Goal: Feedback & Contribution: Leave review/rating

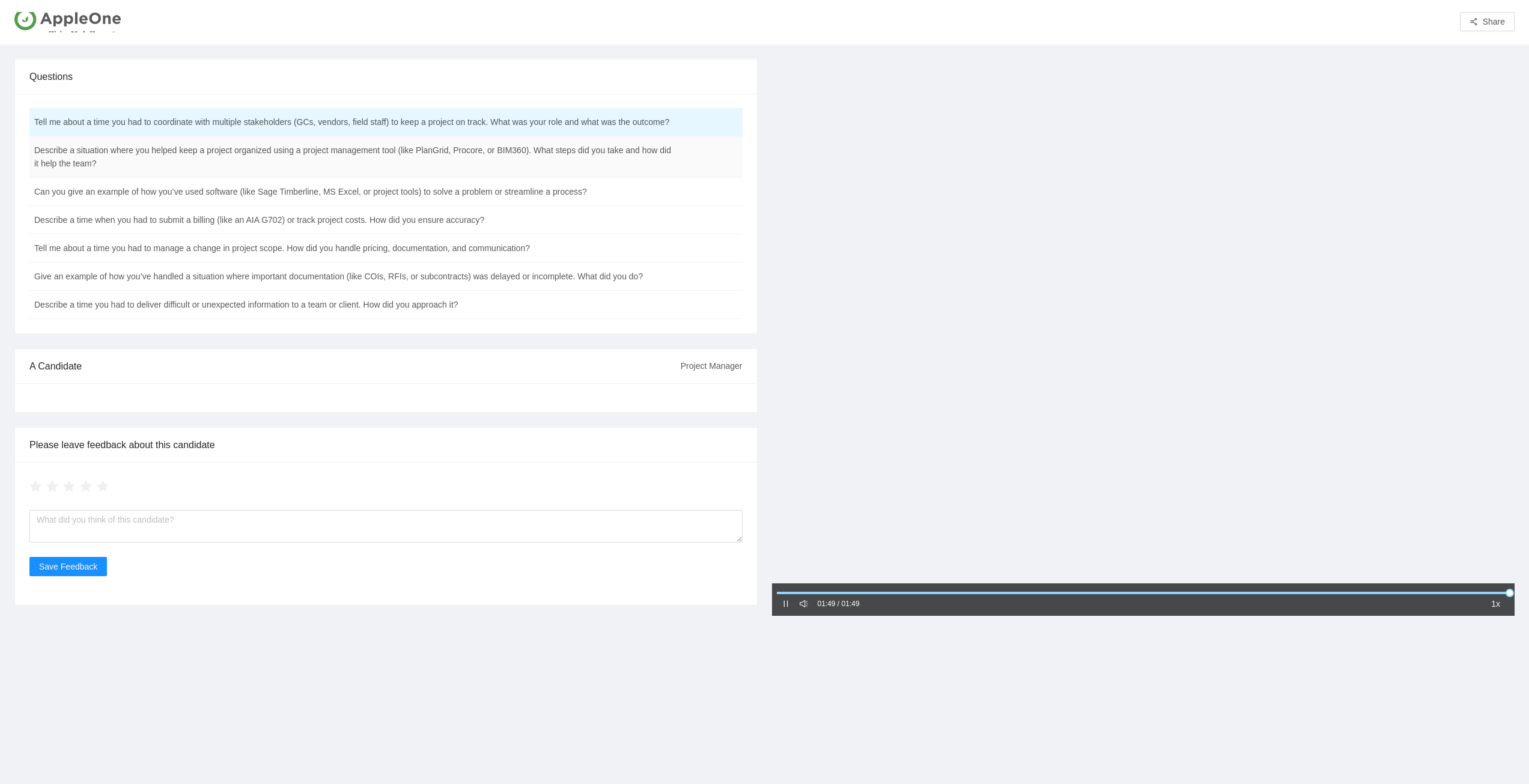
click at [499, 151] on td "Describe a situation where you helped keep a project organized using a project …" at bounding box center [356, 157] width 653 height 42
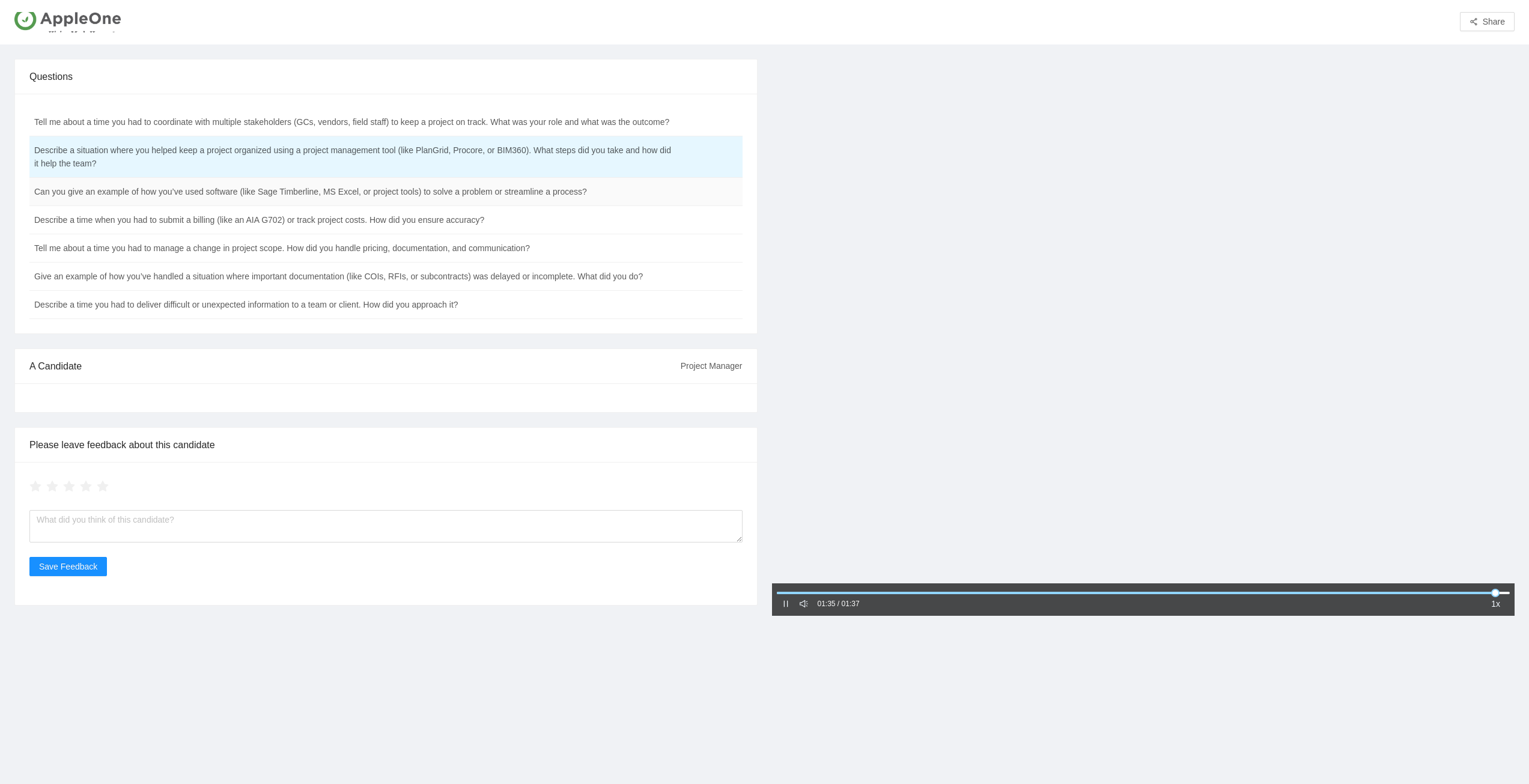
click at [141, 199] on td "Can you give an example of how you’ve used software (like Sage Timberline, MS E…" at bounding box center [356, 192] width 653 height 28
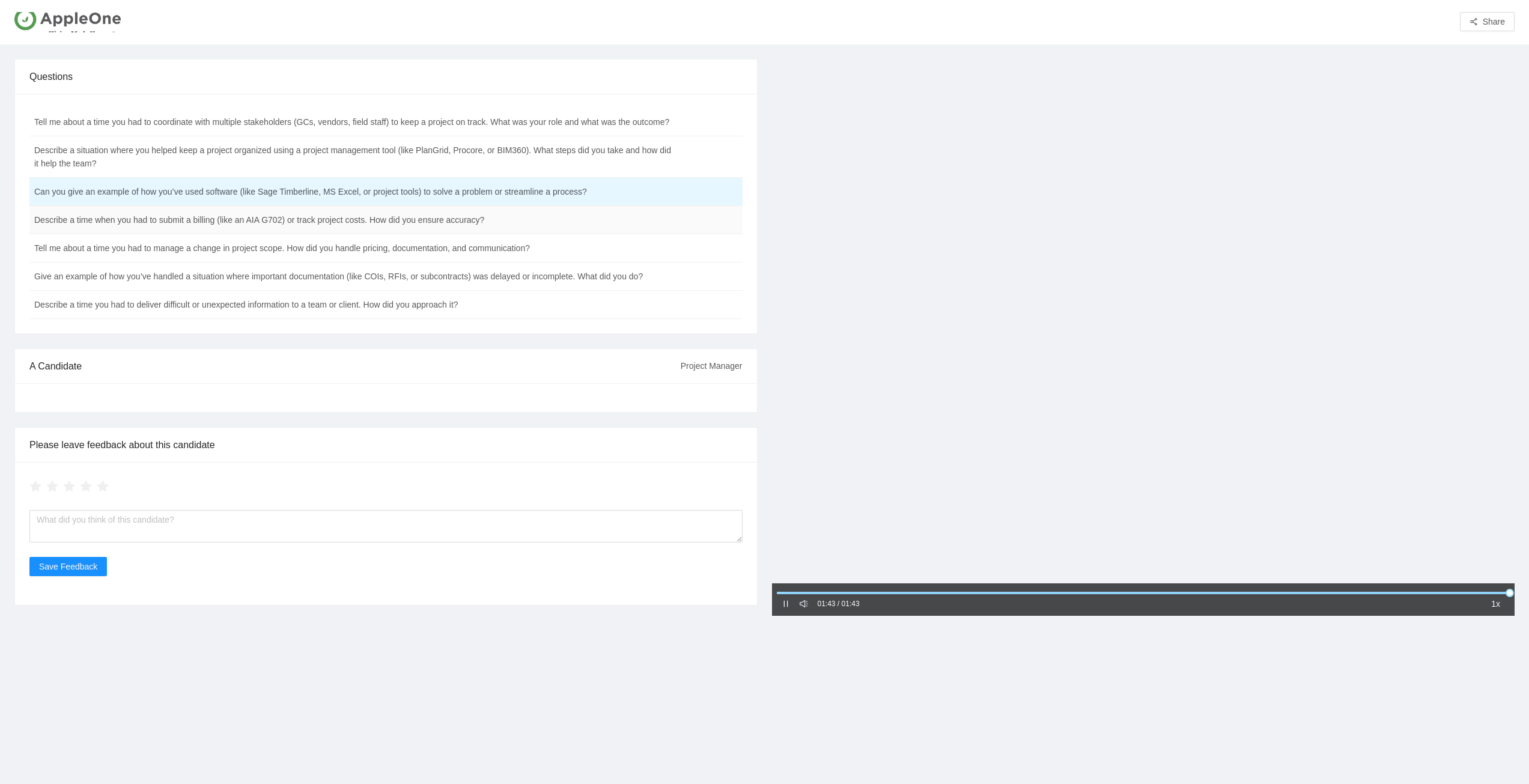
click at [102, 225] on td "Describe a time when you had to submit a billing (like an AIA G702) or track pr…" at bounding box center [356, 220] width 653 height 28
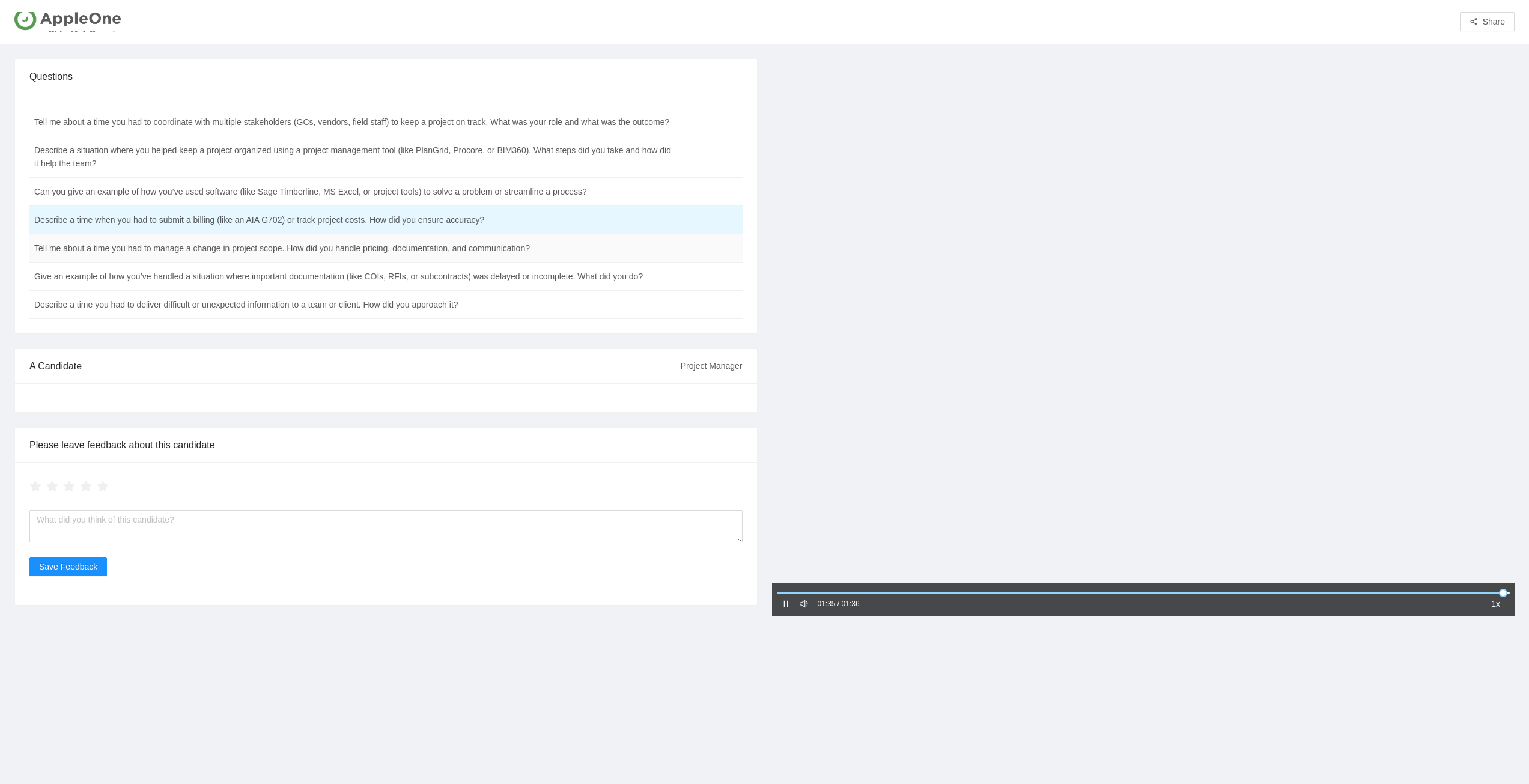
click at [91, 254] on td "Tell me about a time you had to manage a change in project scope. How did you h…" at bounding box center [356, 248] width 653 height 28
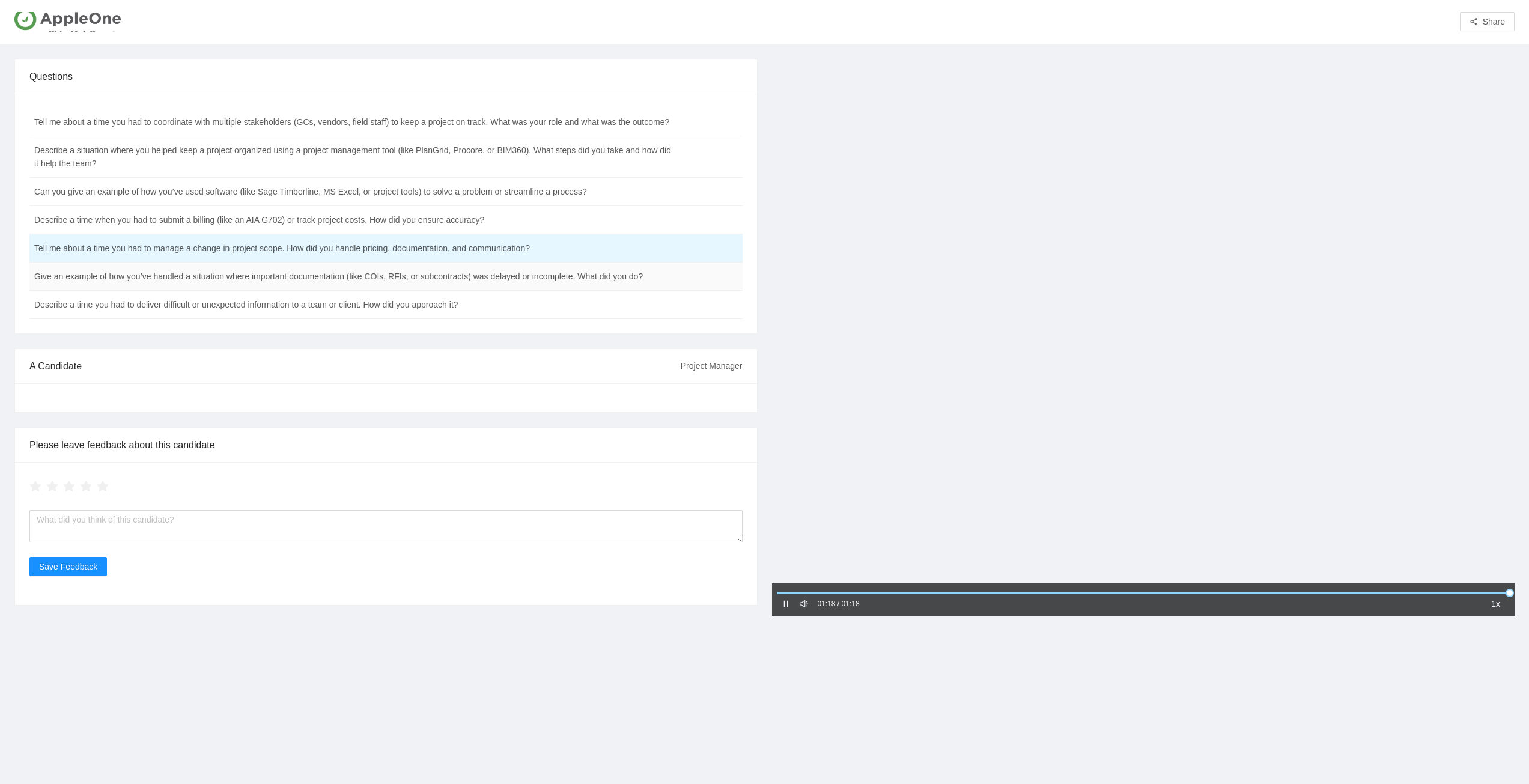
click at [365, 283] on td "Give an example of how you’ve handled a situation where important documentation…" at bounding box center [356, 277] width 653 height 28
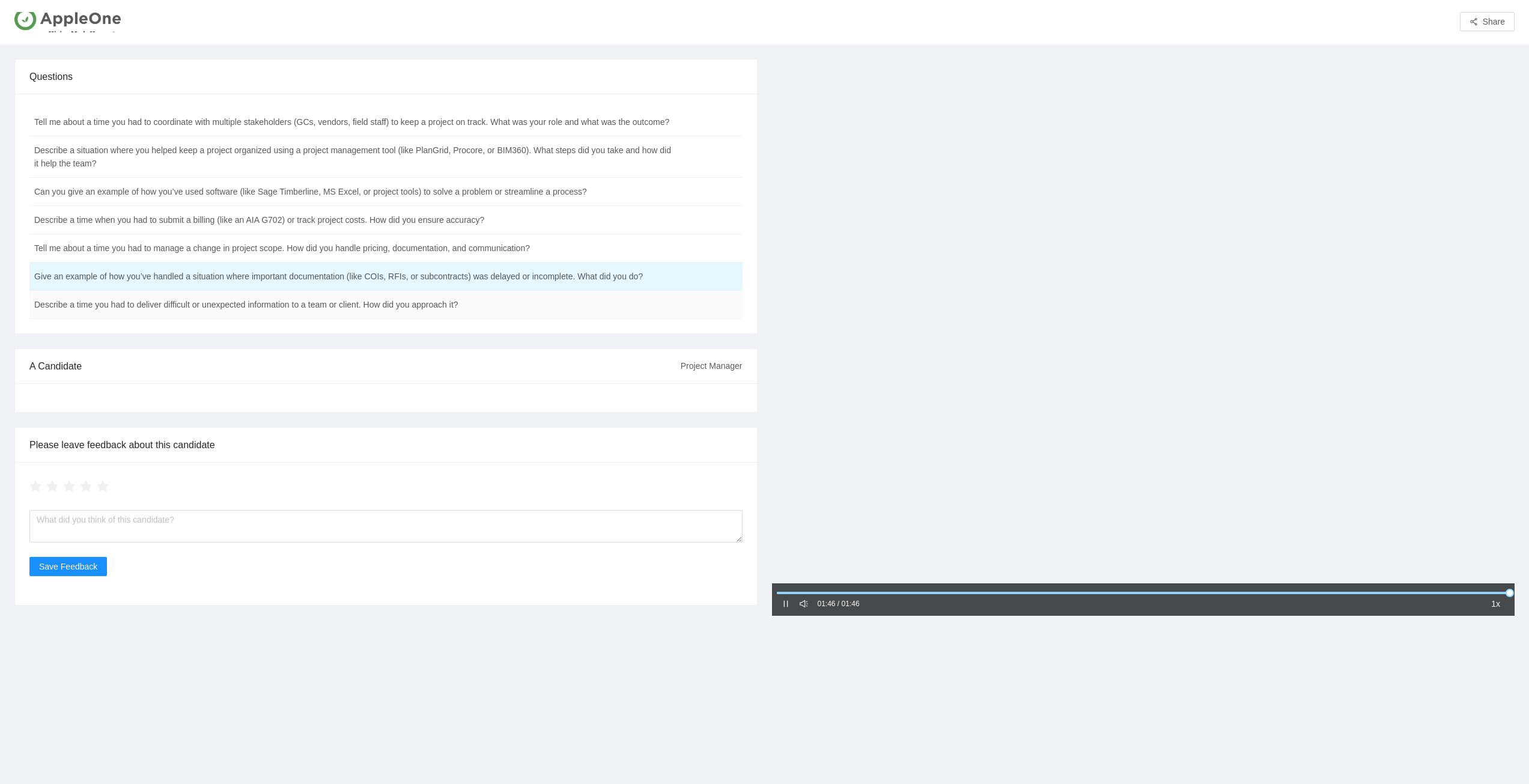
click at [165, 306] on td "Describe a time you had to deliver difficult or unexpected information to a tea…" at bounding box center [356, 305] width 653 height 28
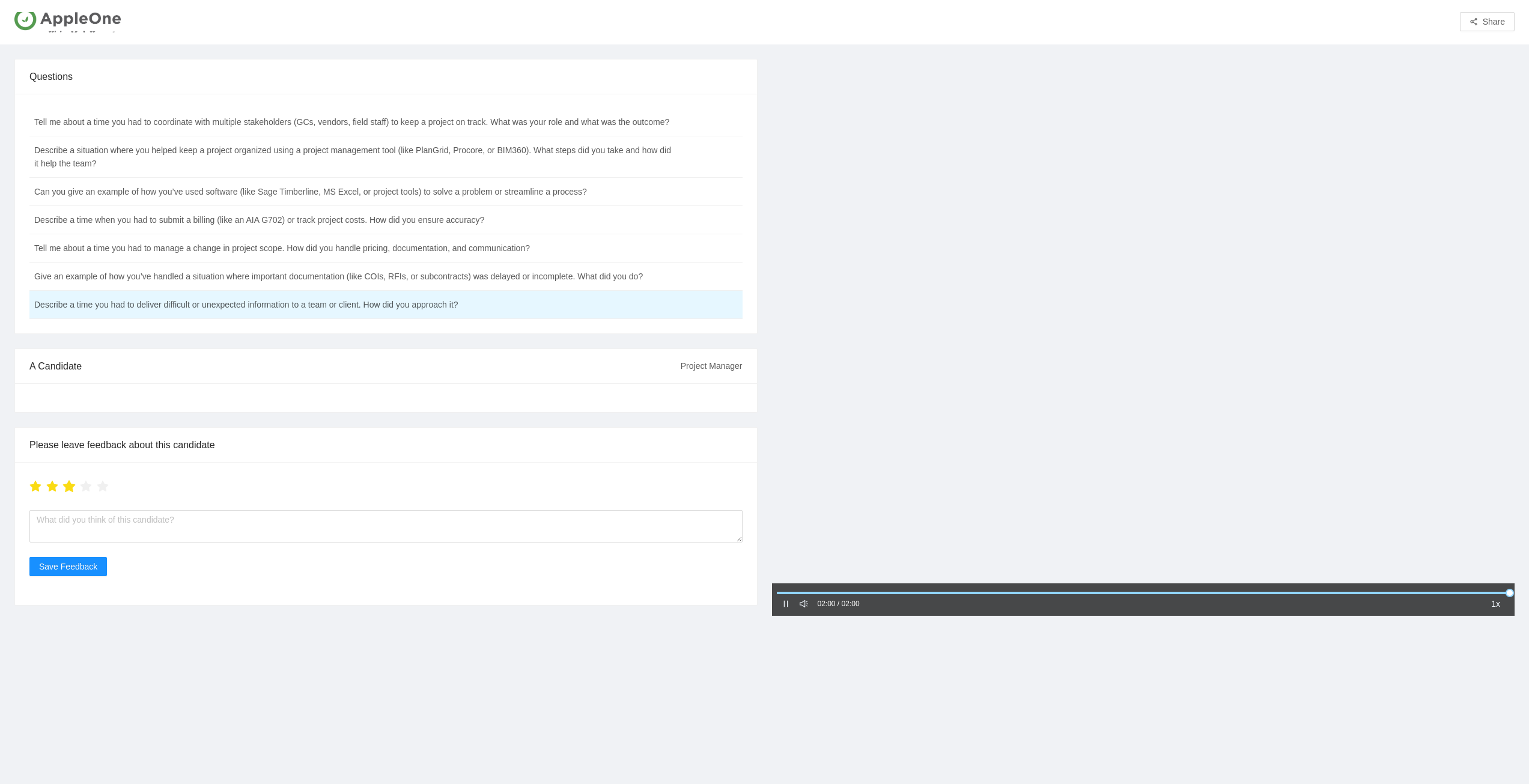
click at [65, 490] on icon "star" at bounding box center [69, 487] width 13 height 13
click at [42, 520] on textarea at bounding box center [386, 526] width 713 height 33
type textarea "seems pretty knowledgeable"
click at [77, 570] on span "Save Feedback" at bounding box center [68, 567] width 59 height 13
click at [59, 567] on span "Save Feedback" at bounding box center [68, 567] width 59 height 13
